Goal: Information Seeking & Learning: Learn about a topic

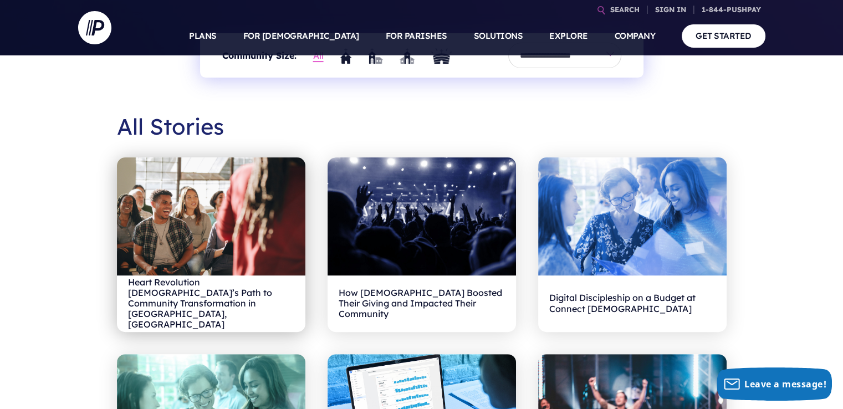
click at [173, 316] on h2 "Heart Revolution [DEMOGRAPHIC_DATA]’s Path to Community Transformation in [GEOG…" at bounding box center [211, 304] width 166 height 34
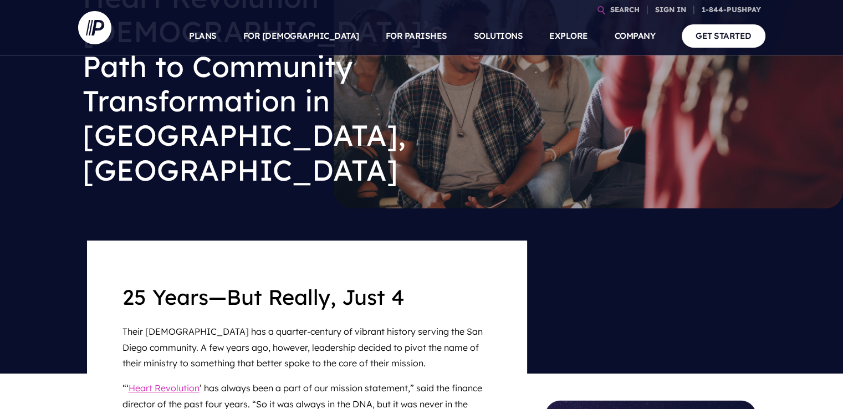
scroll to position [222, 0]
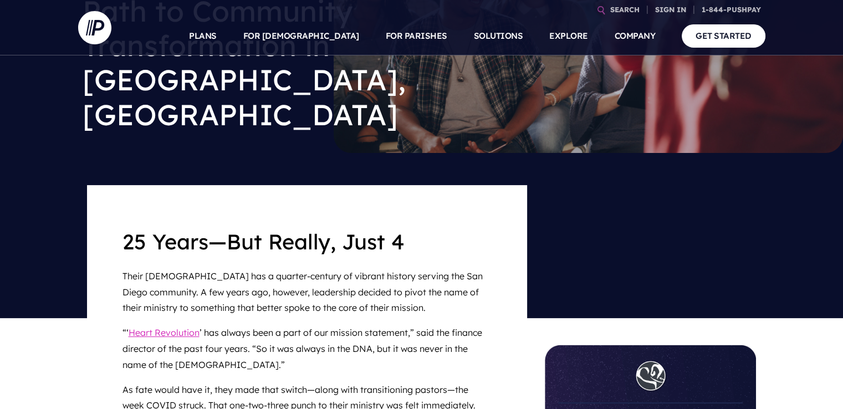
click at [337, 264] on p "Their church has a quarter-century of vibrant history serving the San Diego com…" at bounding box center [308, 292] width 370 height 57
click at [399, 264] on p "Their church has a quarter-century of vibrant history serving the San Diego com…" at bounding box center [308, 292] width 370 height 57
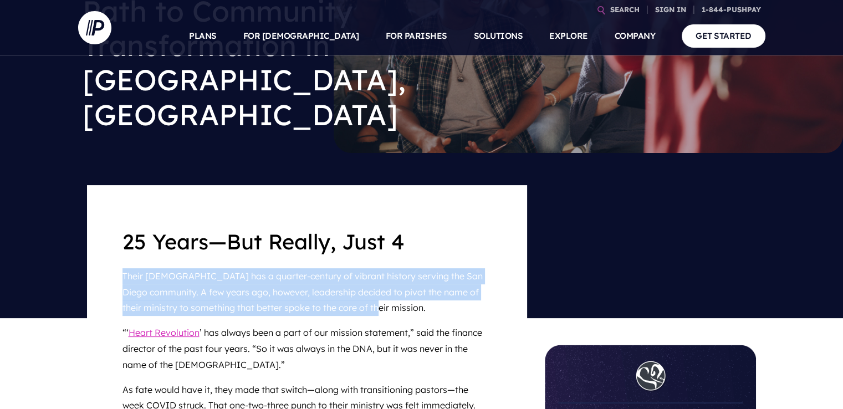
drag, startPoint x: 369, startPoint y: 240, endPoint x: 116, endPoint y: 205, distance: 255.3
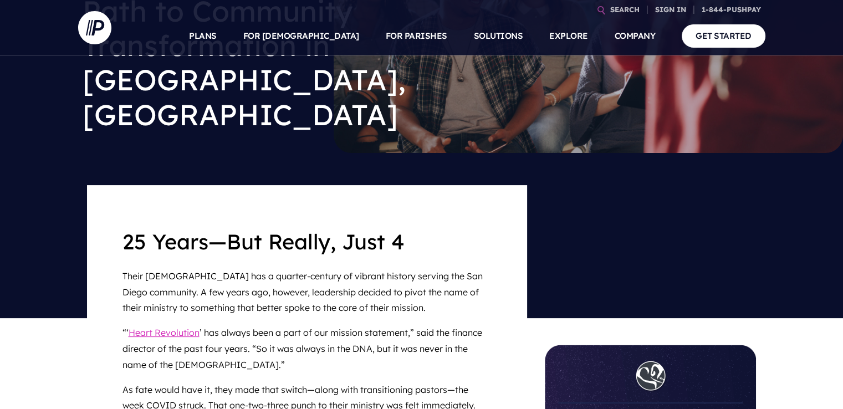
click at [396, 321] on p "“‘ Heart Revolution ’ has always been a part of our mission statement,” said th…" at bounding box center [308, 349] width 370 height 57
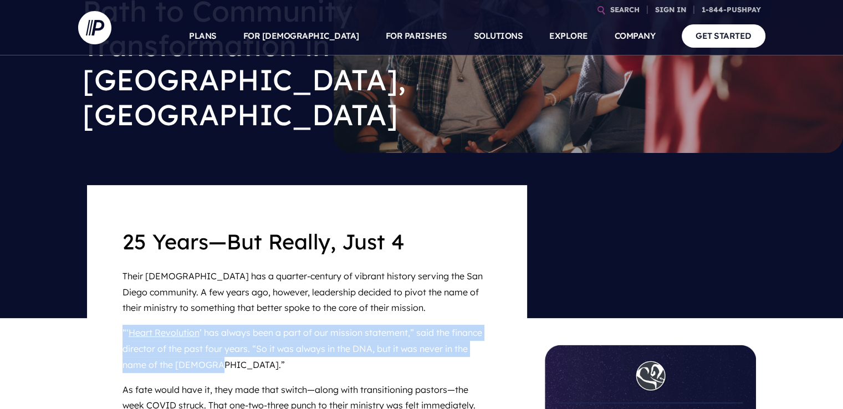
drag, startPoint x: 208, startPoint y: 298, endPoint x: 120, endPoint y: 264, distance: 94.9
click at [283, 321] on p "“‘ Heart Revolution ’ has always been a part of our mission statement,” said th…" at bounding box center [308, 349] width 370 height 57
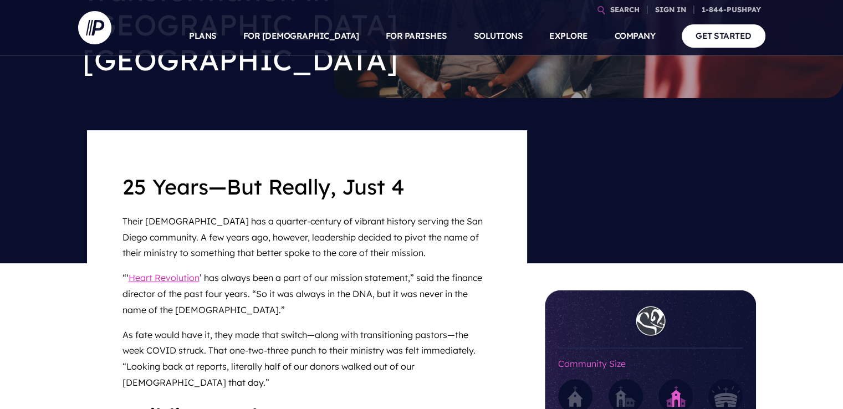
scroll to position [277, 0]
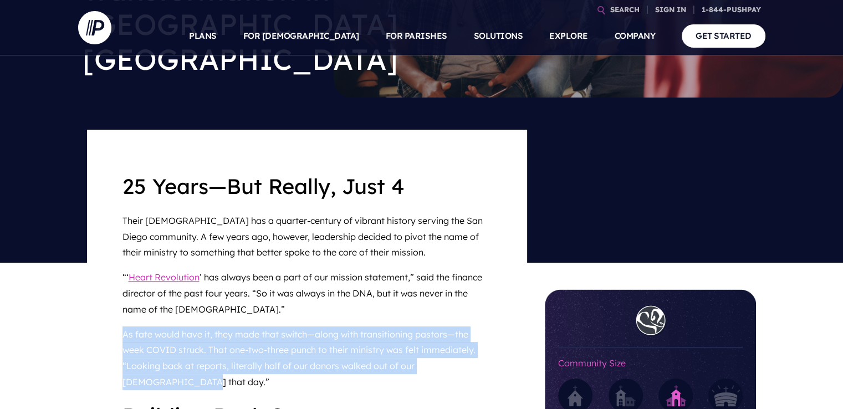
drag, startPoint x: 497, startPoint y: 293, endPoint x: 118, endPoint y: 269, distance: 380.5
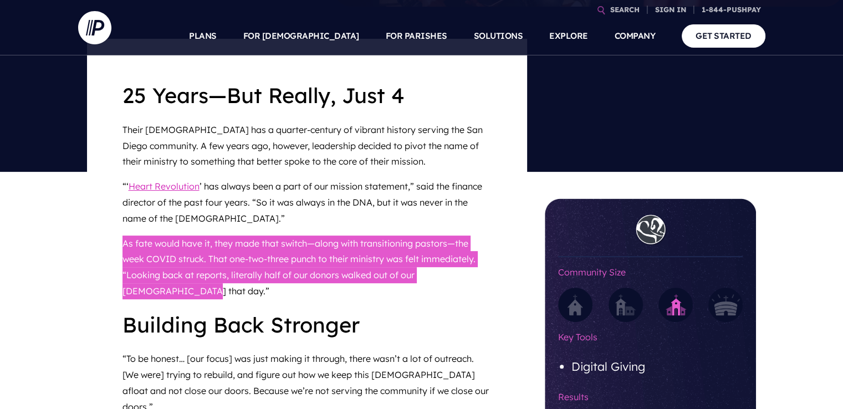
scroll to position [388, 0]
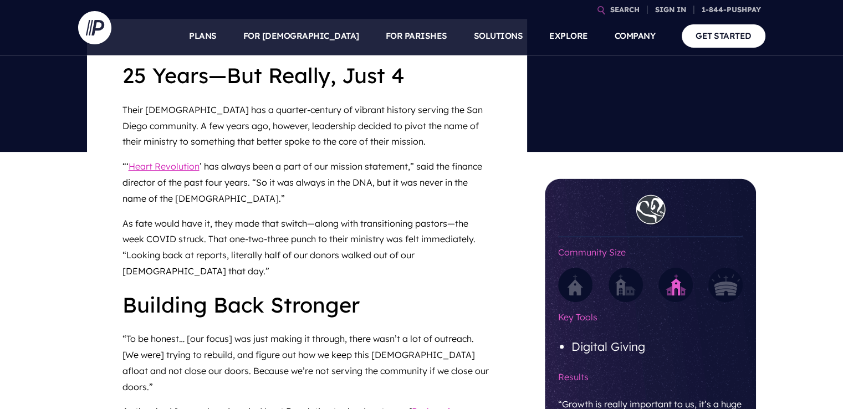
click at [308, 327] on p "“To be honest… [our focus] was just making it through, there wasn’t a lot of ou…" at bounding box center [308, 363] width 370 height 73
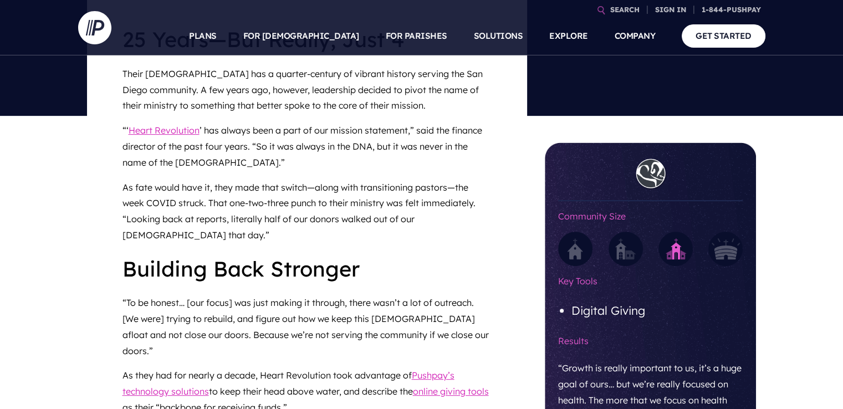
scroll to position [444, 0]
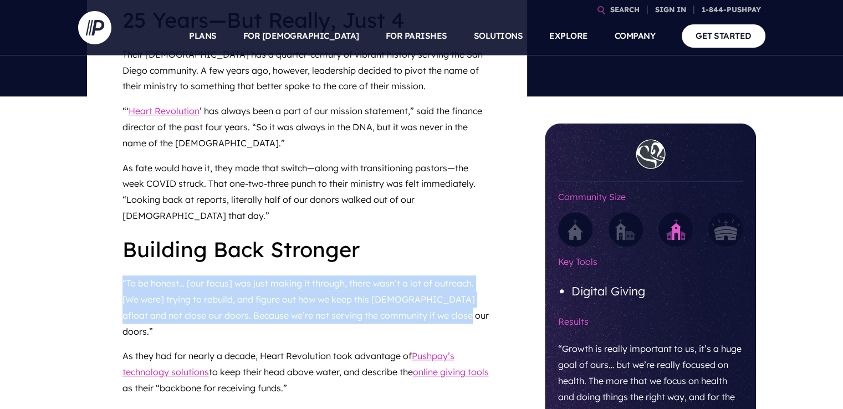
drag, startPoint x: 449, startPoint y: 234, endPoint x: 118, endPoint y: 199, distance: 332.9
click at [465, 271] on p "“To be honest… [our focus] was just making it through, there wasn’t a lot of ou…" at bounding box center [308, 307] width 370 height 73
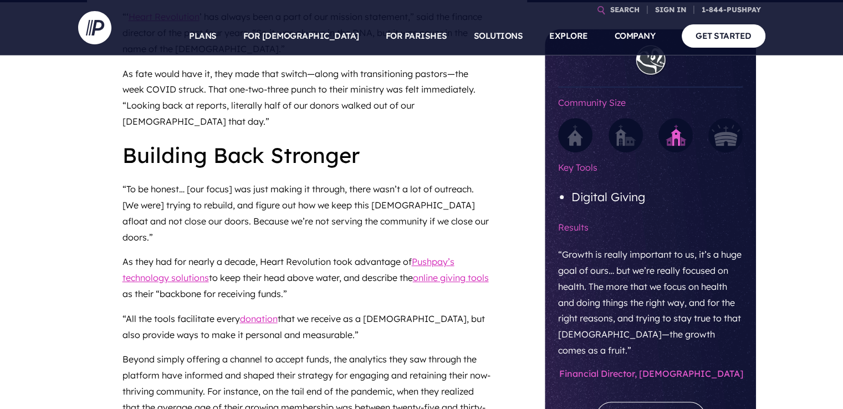
scroll to position [555, 0]
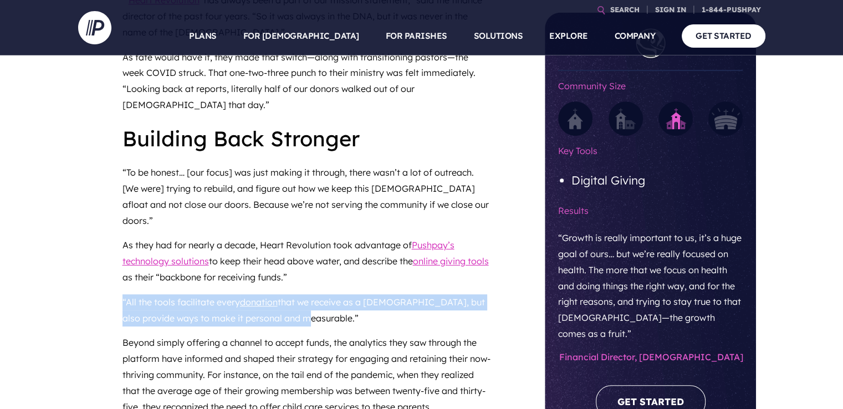
drag, startPoint x: 296, startPoint y: 216, endPoint x: 123, endPoint y: 202, distance: 173.6
click at [123, 290] on p "“All the tools facilitate every donation that we receive as a church, but also …" at bounding box center [308, 310] width 370 height 41
click at [343, 290] on p "“All the tools facilitate every donation that we receive as a church, but also …" at bounding box center [308, 310] width 370 height 41
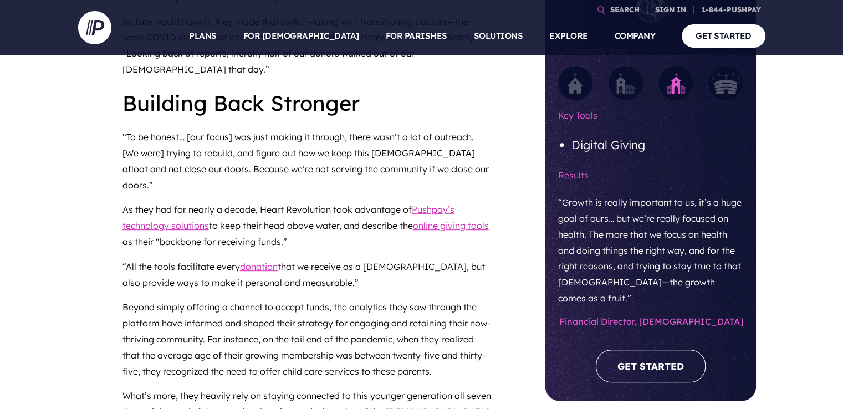
scroll to position [610, 0]
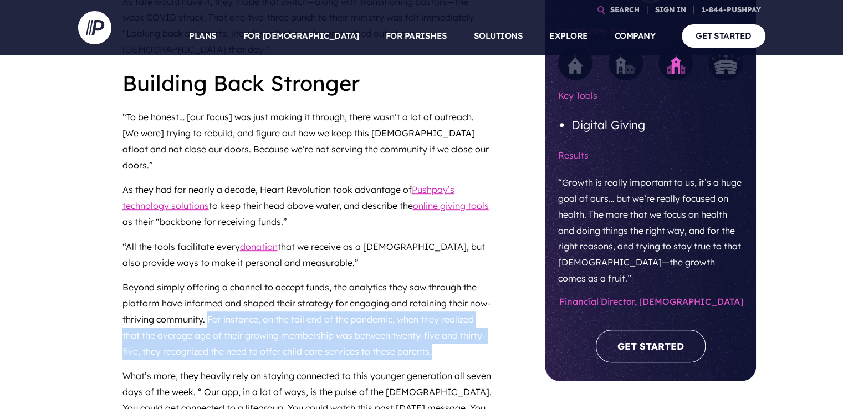
drag, startPoint x: 437, startPoint y: 252, endPoint x: 208, endPoint y: 221, distance: 231.1
click at [208, 275] on p "Beyond simply offering a channel to accept funds, the analytics they saw throug…" at bounding box center [308, 319] width 370 height 89
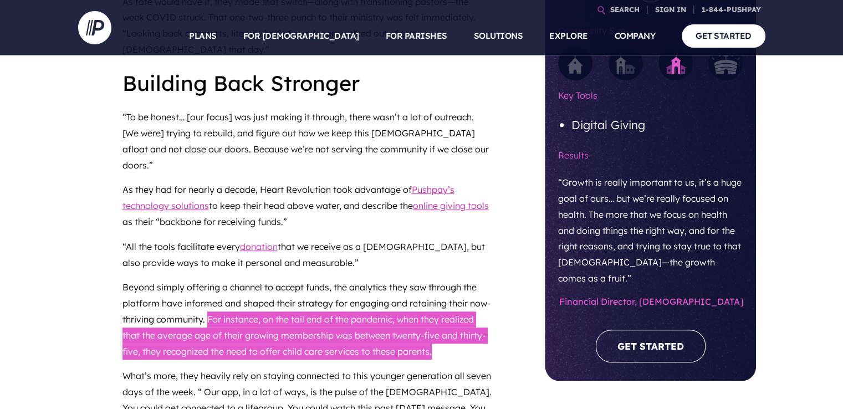
scroll to position [665, 0]
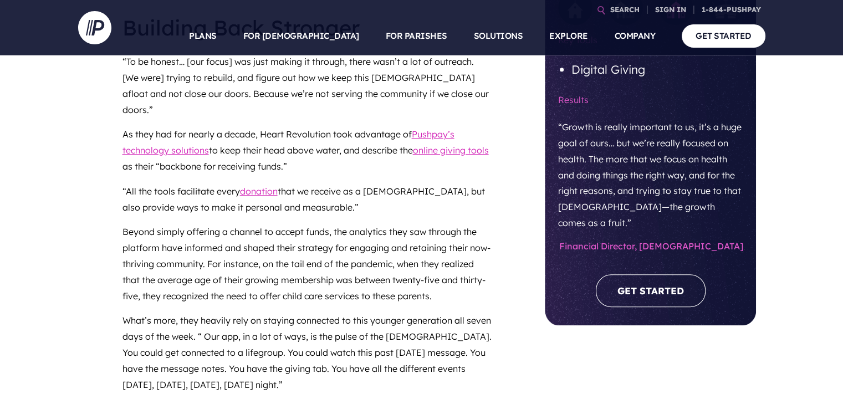
click at [242, 308] on p "What’s more, they heavily rely on staying connected to this younger generation …" at bounding box center [308, 352] width 370 height 89
click at [303, 308] on p "What’s more, they heavily rely on staying connected to this younger generation …" at bounding box center [308, 352] width 370 height 89
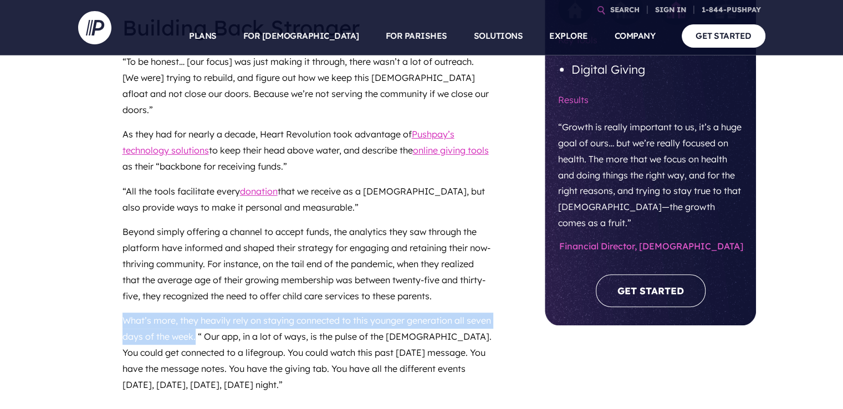
drag, startPoint x: 175, startPoint y: 235, endPoint x: 126, endPoint y: 220, distance: 51.6
click at [126, 308] on p "What’s more, they heavily rely on staying connected to this younger generation …" at bounding box center [308, 352] width 370 height 89
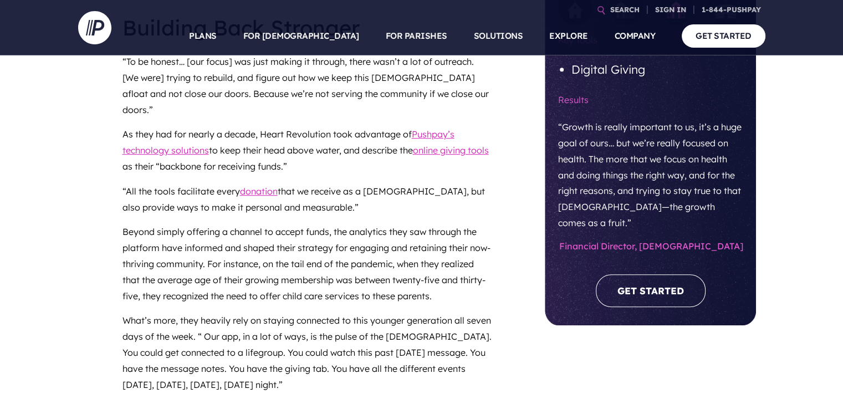
click at [253, 308] on p "What’s more, they heavily rely on staying connected to this younger generation …" at bounding box center [308, 352] width 370 height 89
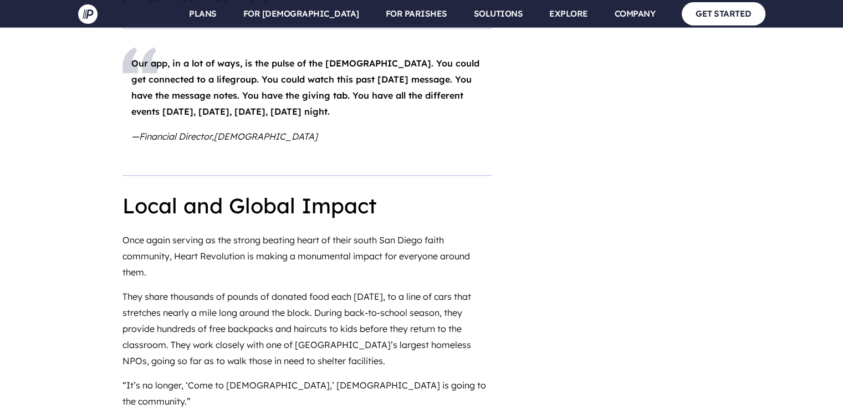
scroll to position [1109, 0]
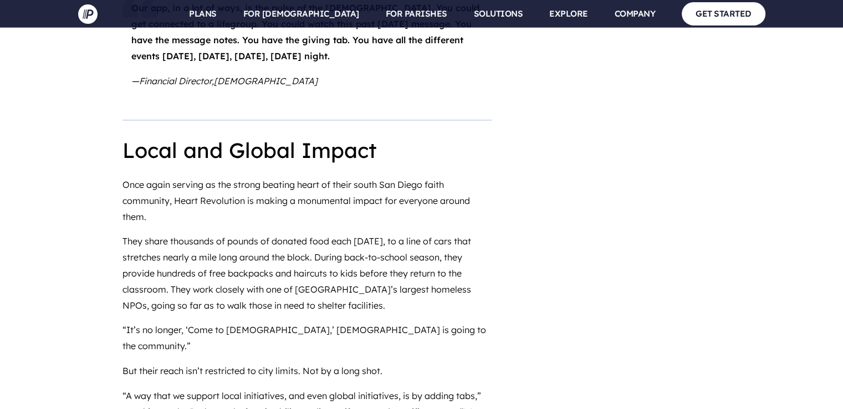
click at [126, 318] on p "“It’s no longer, ‘Come to Heart Revolution Church,’ Heart Revolution Church is …" at bounding box center [308, 338] width 370 height 41
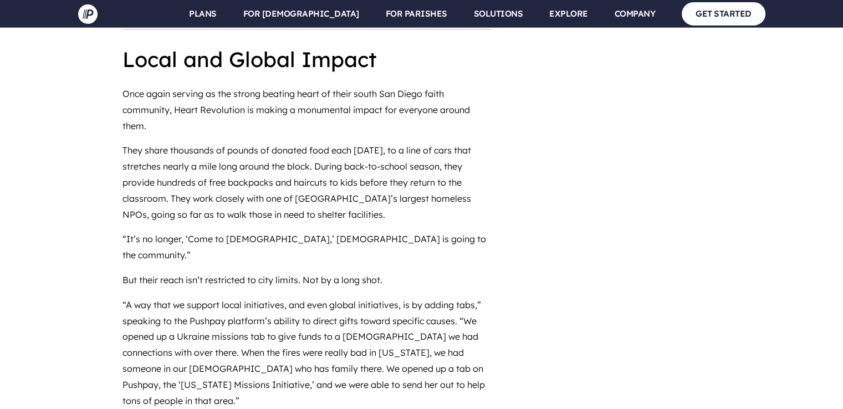
scroll to position [1220, 0]
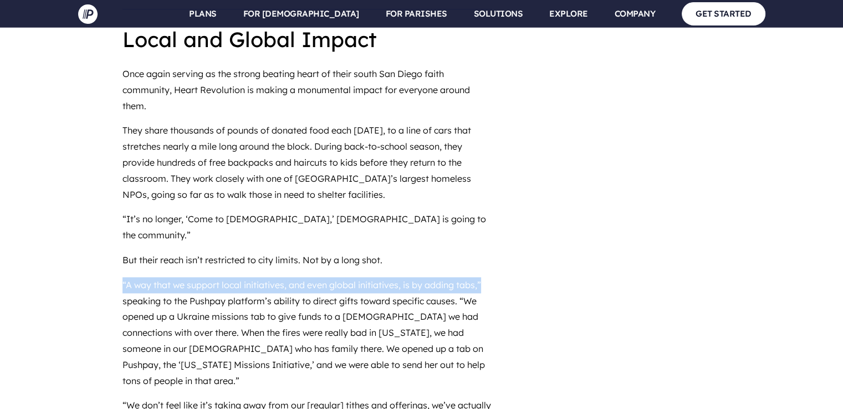
drag, startPoint x: 111, startPoint y: 178, endPoint x: 492, endPoint y: 178, distance: 380.9
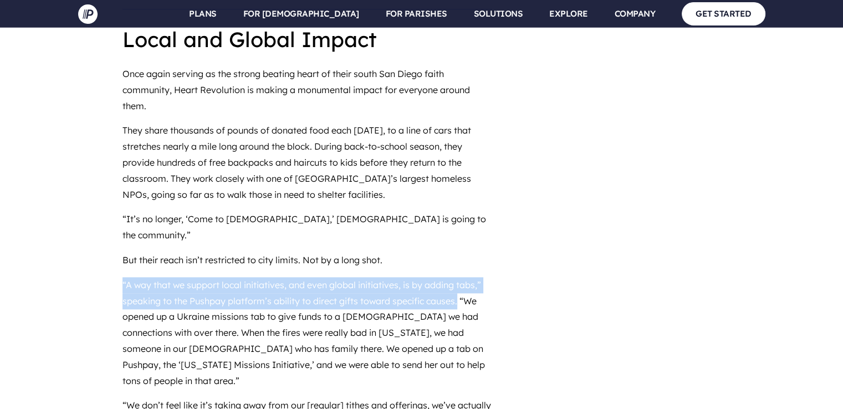
drag, startPoint x: 452, startPoint y: 200, endPoint x: 121, endPoint y: 189, distance: 331.2
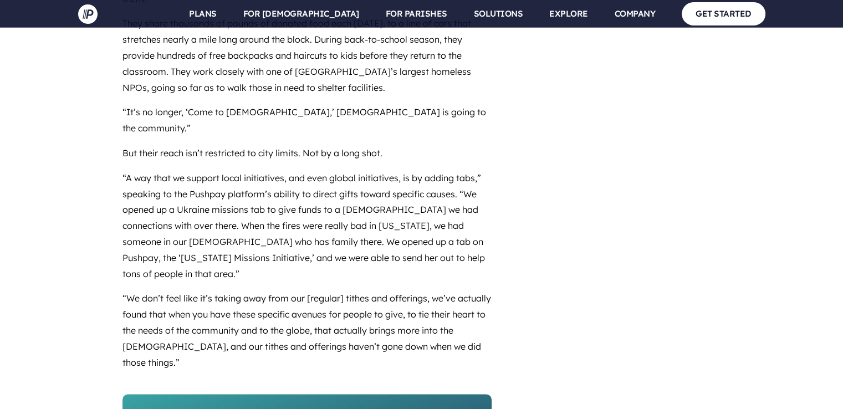
scroll to position [1386, 0]
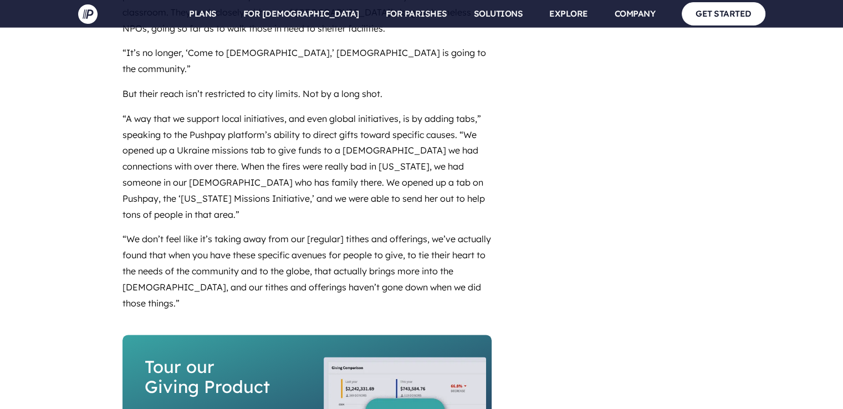
click at [167, 227] on p "“We don’t feel like it’s taking away from our [regular] tithes and offerings, w…" at bounding box center [308, 271] width 370 height 89
click at [234, 227] on p "“We don’t feel like it’s taking away from our [regular] tithes and offerings, w…" at bounding box center [308, 271] width 370 height 89
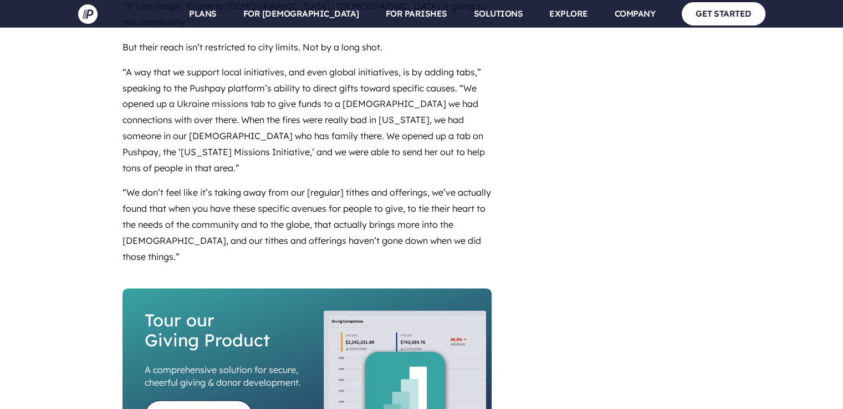
scroll to position [1497, 0]
